Goal: Find specific page/section: Find specific page/section

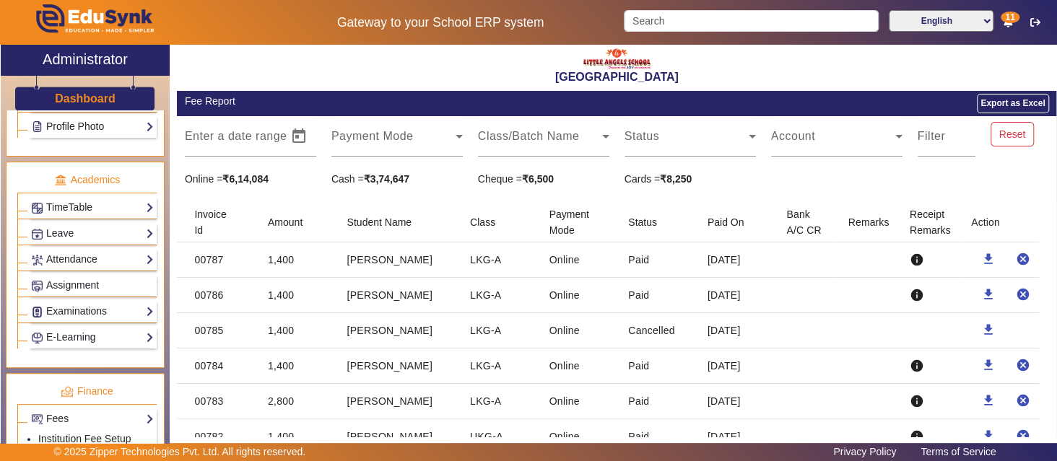
scroll to position [493, 0]
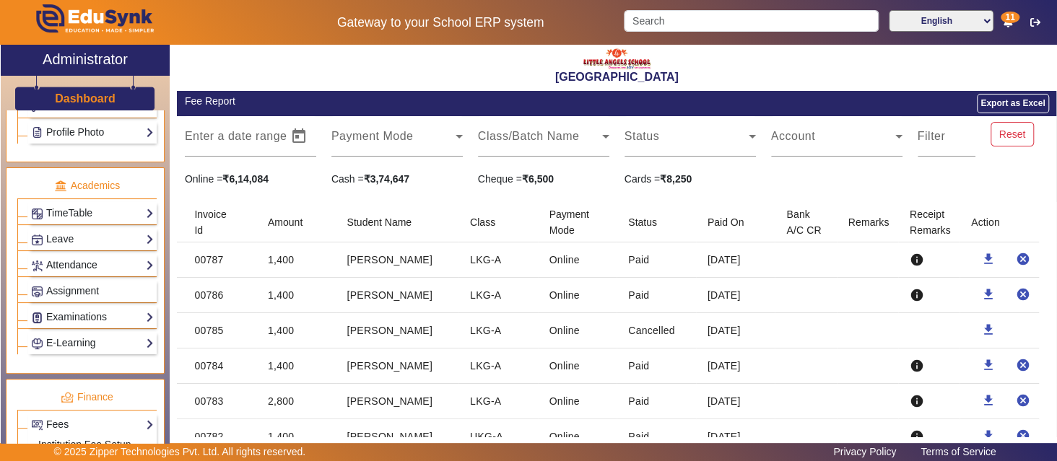
click at [131, 257] on link "Attendance" at bounding box center [92, 265] width 123 height 17
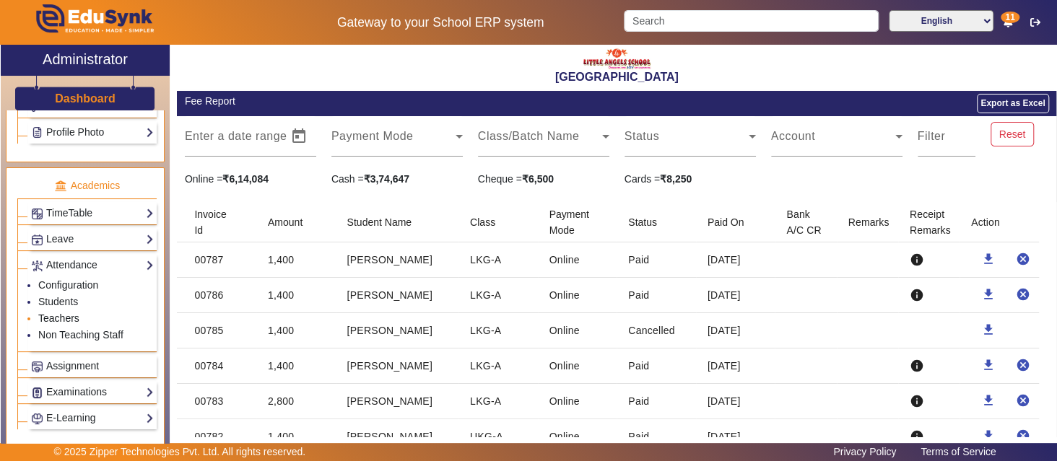
click at [62, 313] on link "Teachers" at bounding box center [58, 319] width 41 height 12
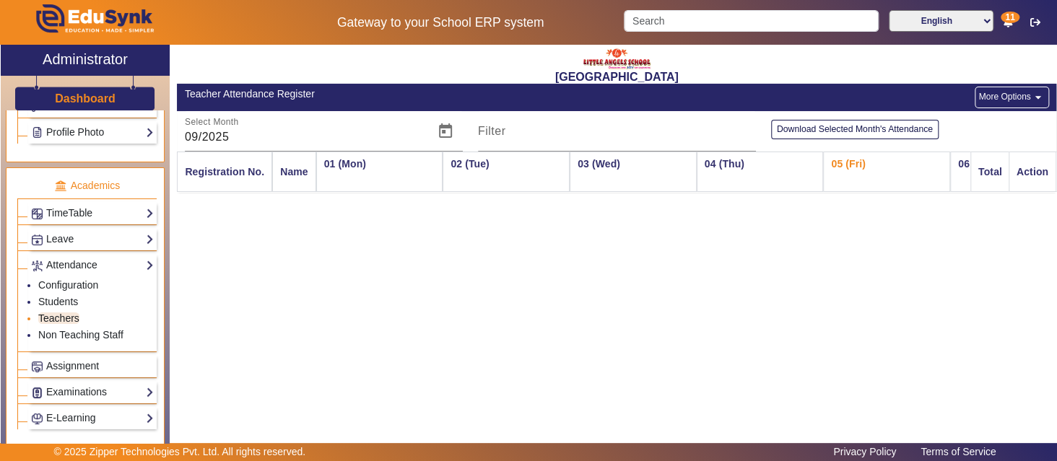
scroll to position [0, 80]
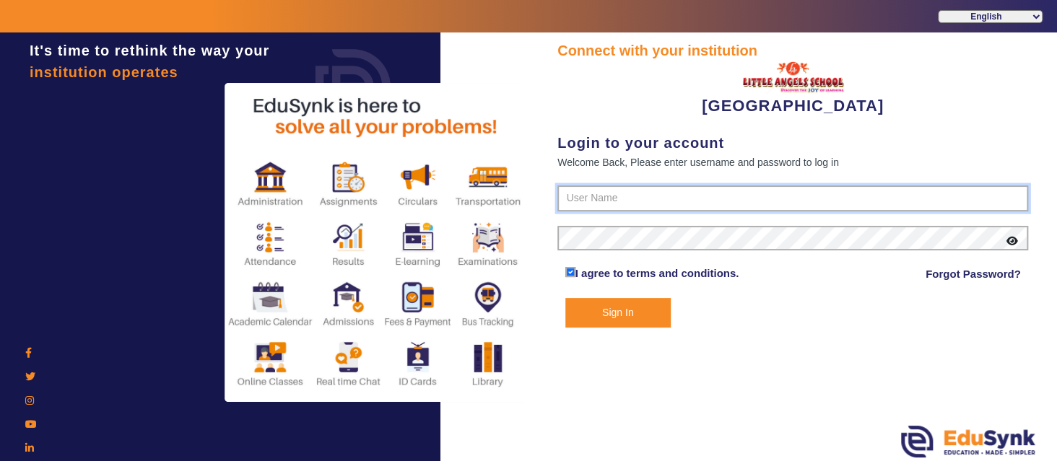
click at [616, 204] on input "text" at bounding box center [792, 199] width 471 height 26
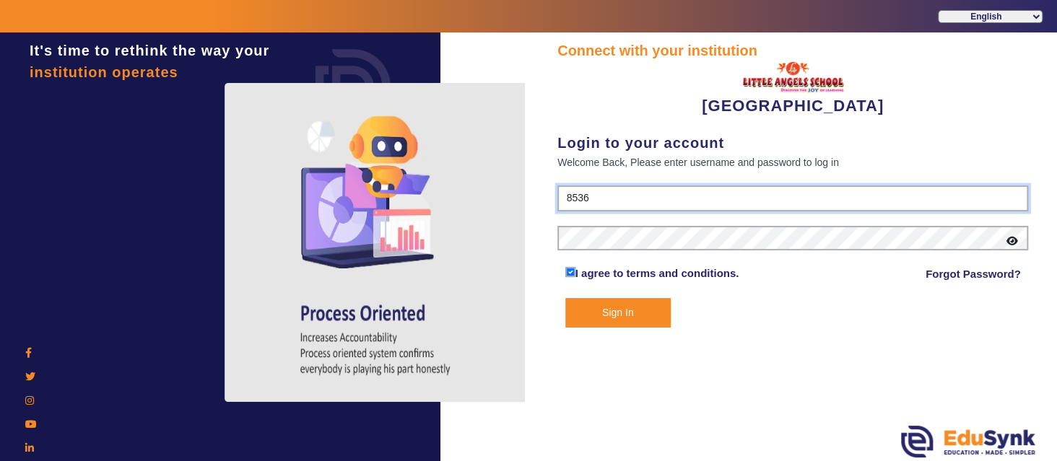
type input "8536974880"
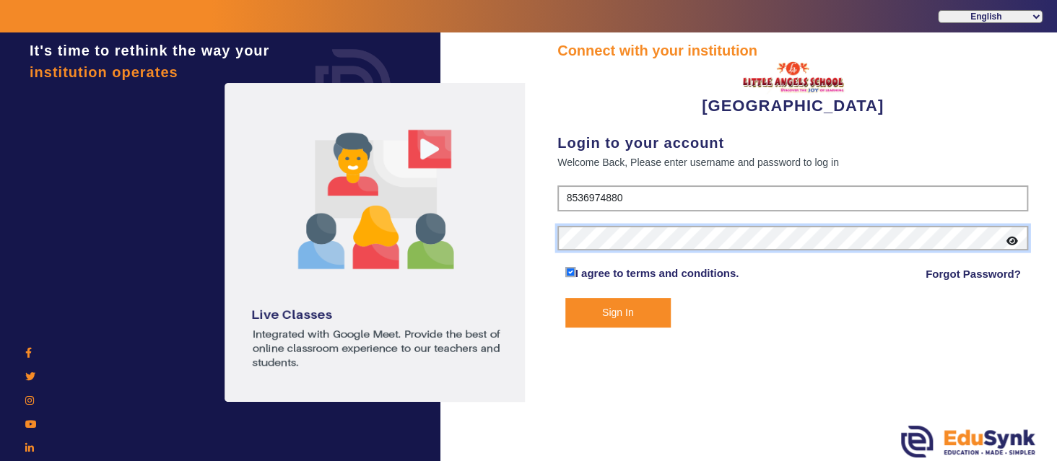
click at [565, 298] on button "Sign In" at bounding box center [617, 313] width 105 height 30
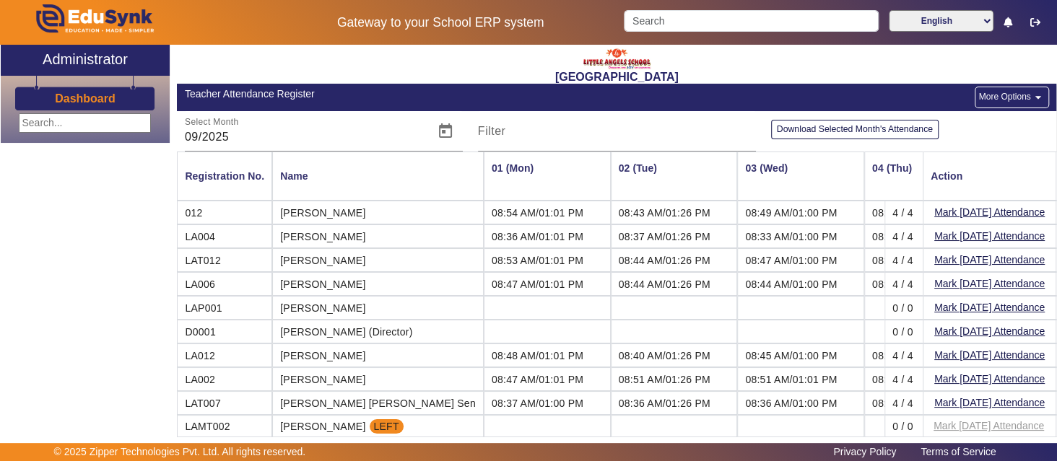
scroll to position [0, 83]
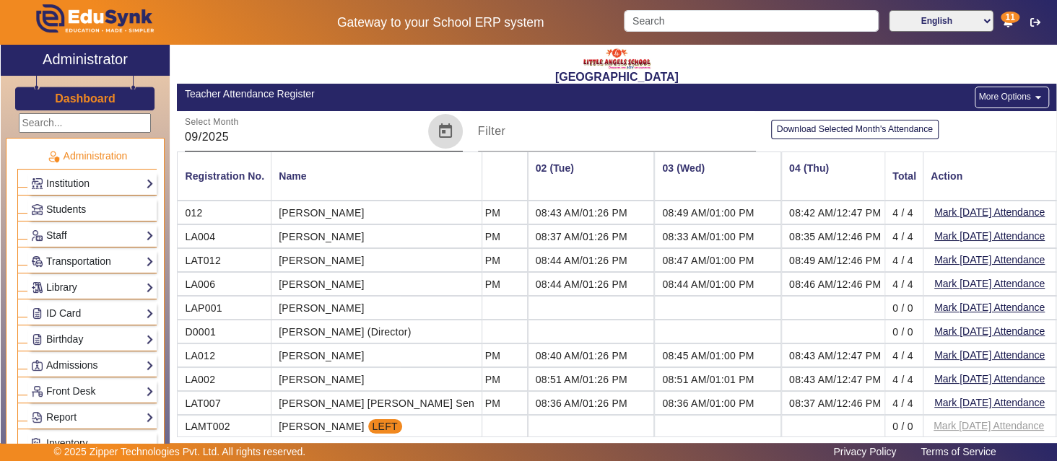
click at [442, 133] on span "Open calendar" at bounding box center [445, 131] width 35 height 35
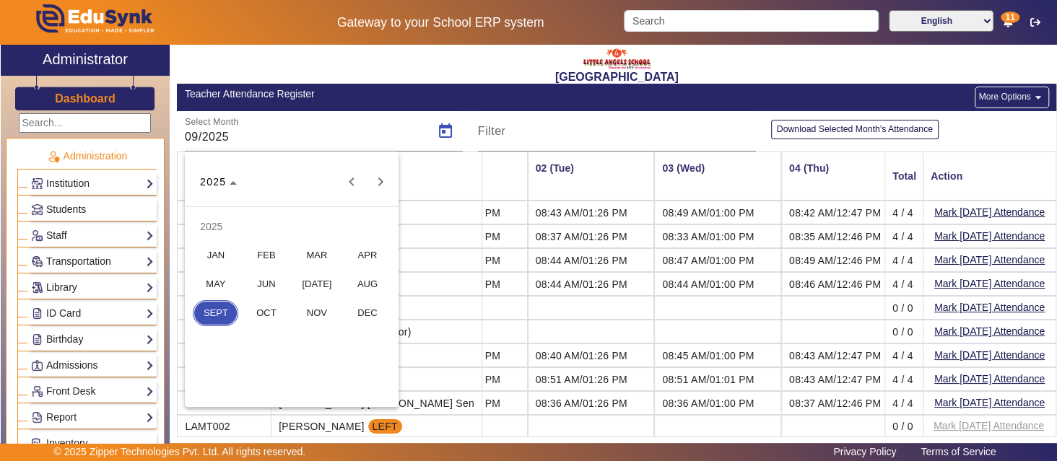
click at [365, 285] on span "AUG" at bounding box center [366, 285] width 45 height 26
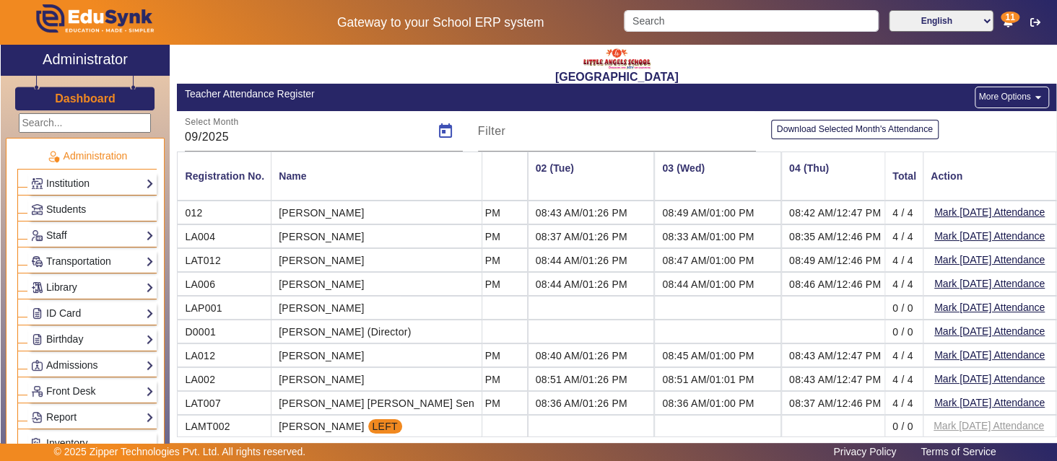
type input "08/2025"
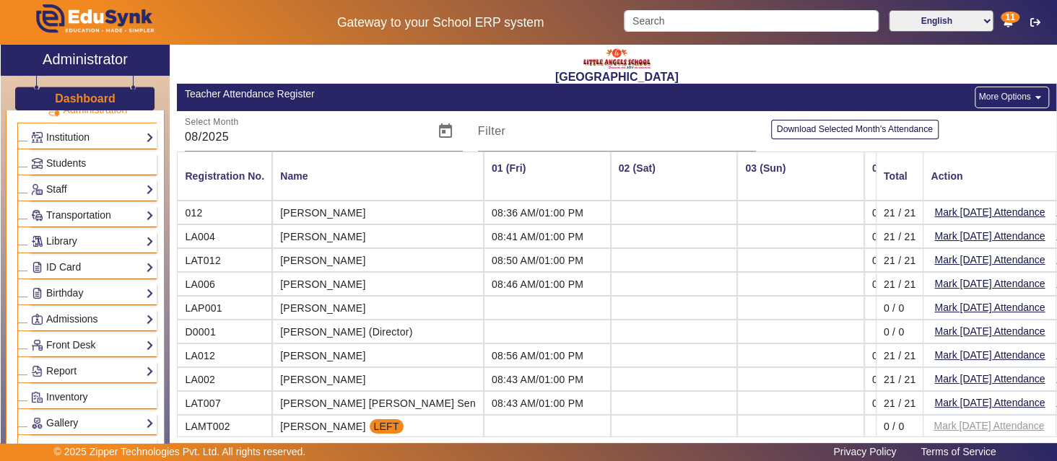
scroll to position [32, 0]
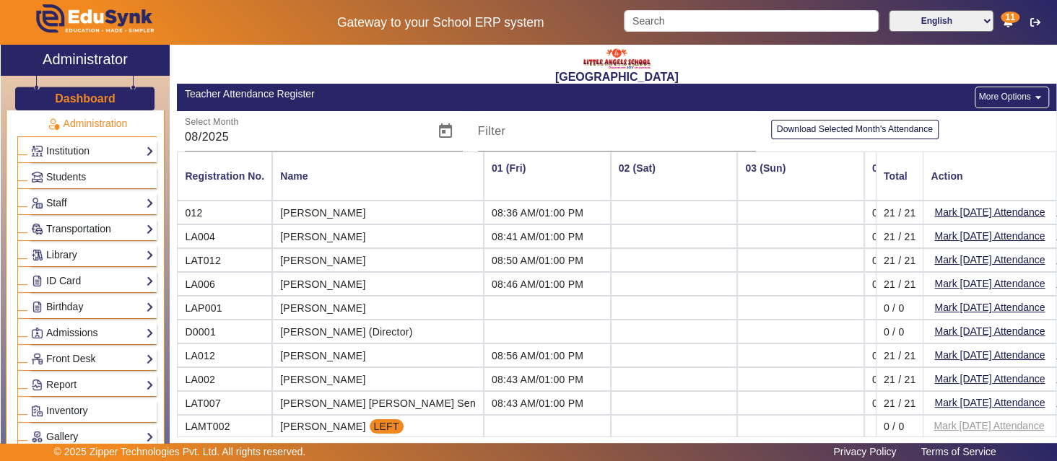
click at [134, 196] on link "Staff" at bounding box center [92, 203] width 123 height 17
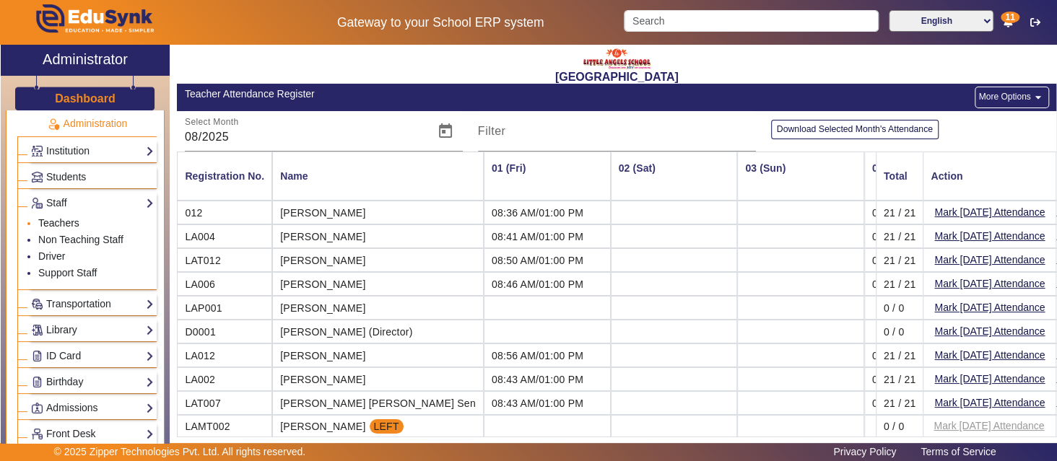
click at [62, 218] on link "Teachers" at bounding box center [58, 223] width 41 height 12
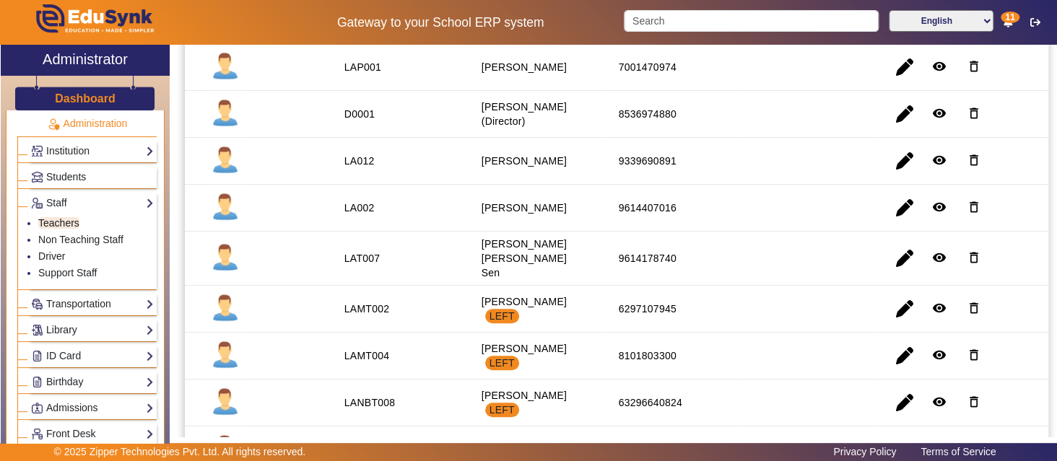
scroll to position [316, 0]
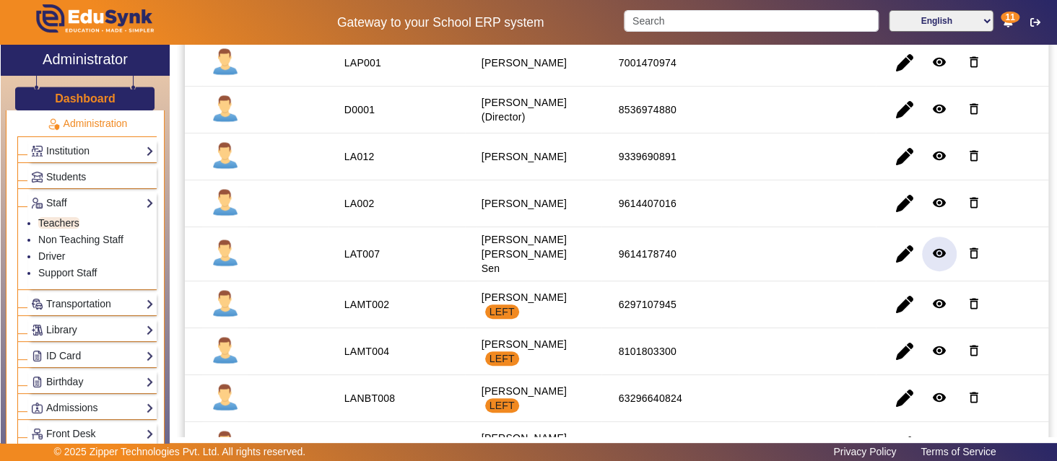
click at [933, 246] on mat-icon "remove_red_eye" at bounding box center [939, 253] width 14 height 14
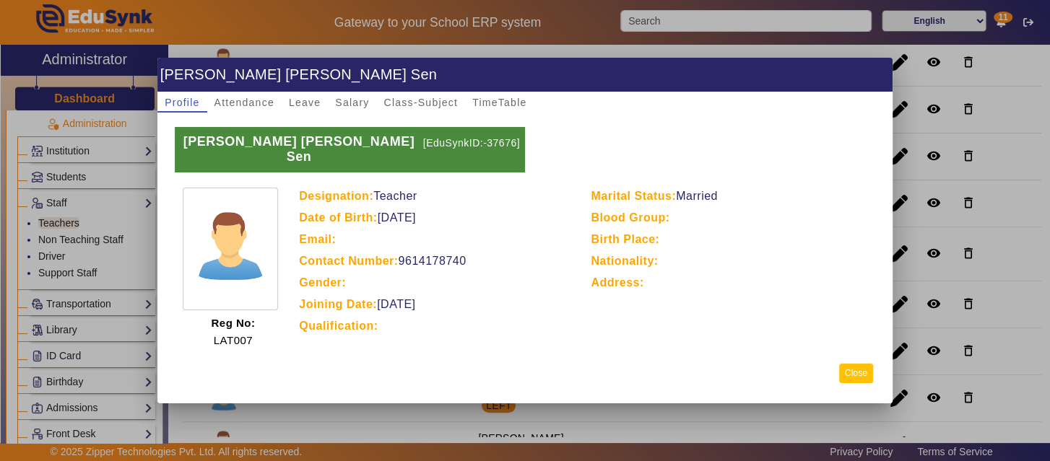
click at [853, 372] on button "Close" at bounding box center [856, 373] width 34 height 19
